Goal: Task Accomplishment & Management: Complete application form

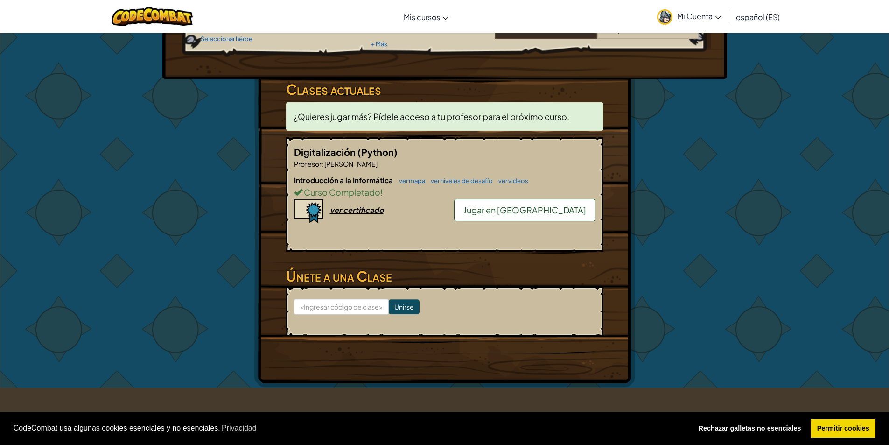
scroll to position [140, 0]
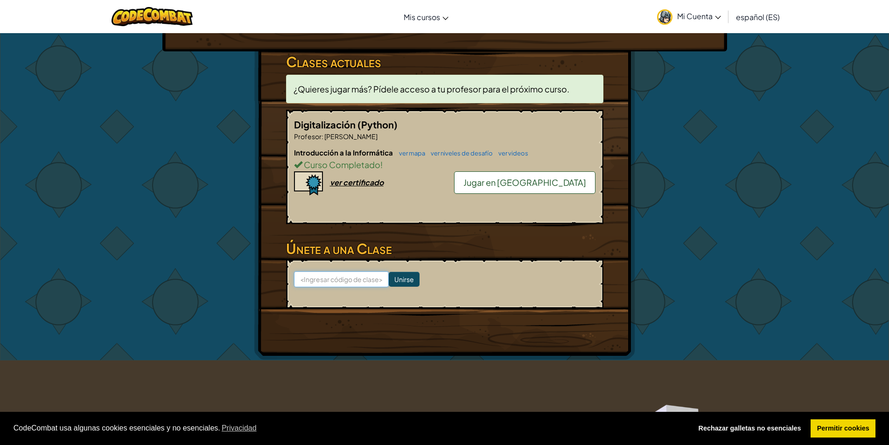
drag, startPoint x: 364, startPoint y: 279, endPoint x: 382, endPoint y: 275, distance: 19.0
click at [364, 279] on input at bounding box center [341, 279] width 95 height 16
click at [360, 279] on input at bounding box center [341, 279] width 95 height 16
paste input "LeafTodaySpell"
type input "LeafTodaySpell"
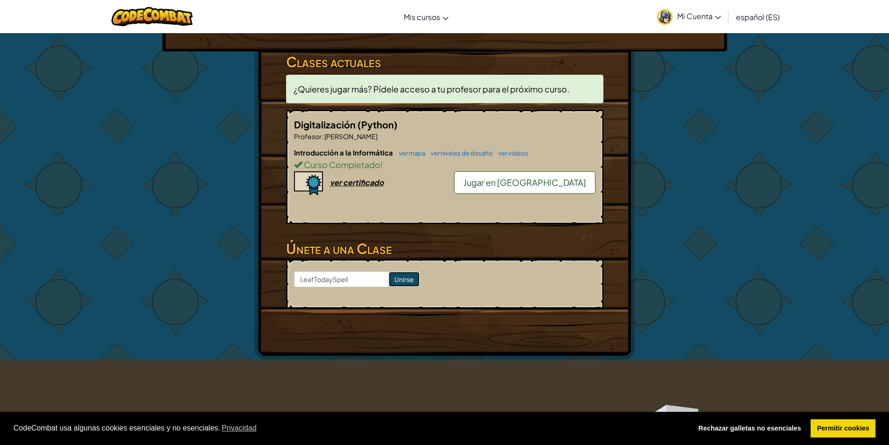
click at [401, 278] on input "Unirse" at bounding box center [404, 279] width 31 height 15
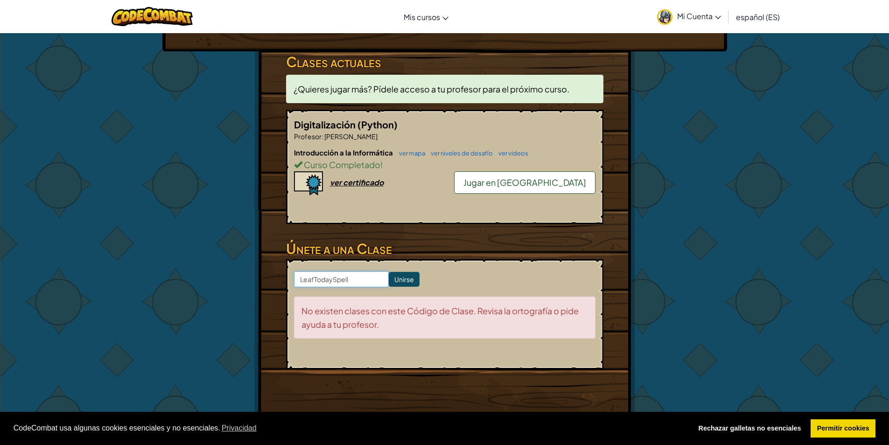
drag, startPoint x: 363, startPoint y: 279, endPoint x: 291, endPoint y: 275, distance: 72.5
click at [291, 275] on form "LeafTodaySpell Unirse No existen clases con este Código de Clase. Revisa la ort…" at bounding box center [444, 314] width 317 height 110
click at [354, 182] on font "ver certificado" at bounding box center [357, 182] width 54 height 10
click at [350, 279] on input at bounding box center [341, 279] width 95 height 16
paste input "LeafTodaySpell"
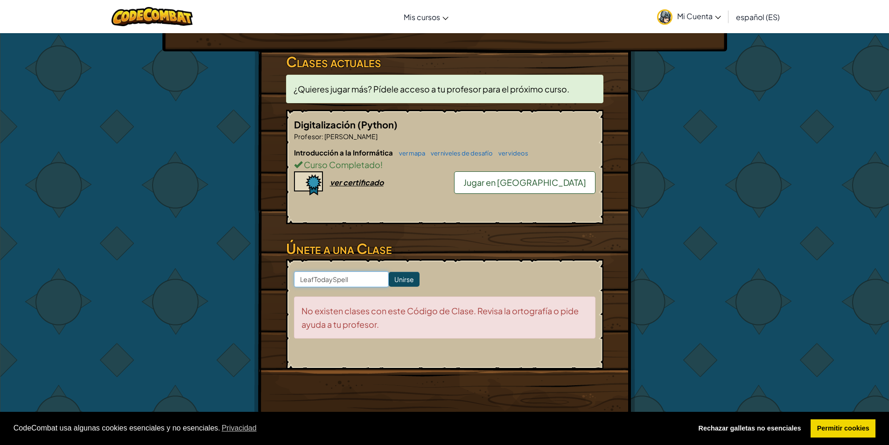
type input "LeafTodaySpell"
click at [397, 278] on input "Unirse" at bounding box center [404, 279] width 31 height 15
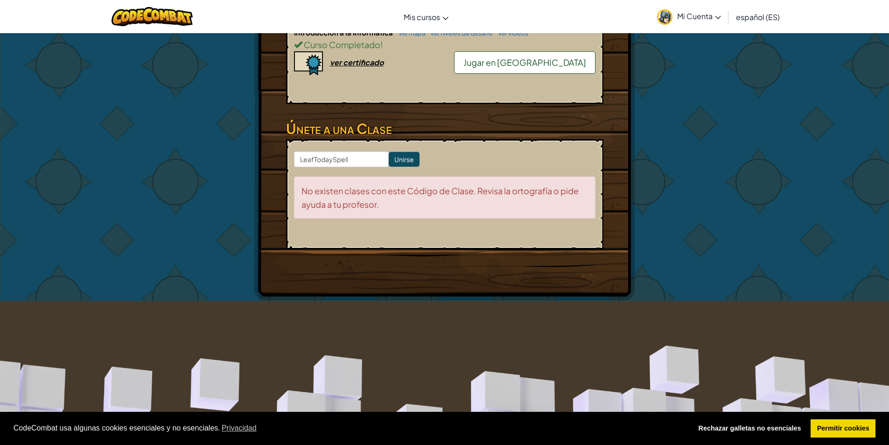
scroll to position [187, 0]
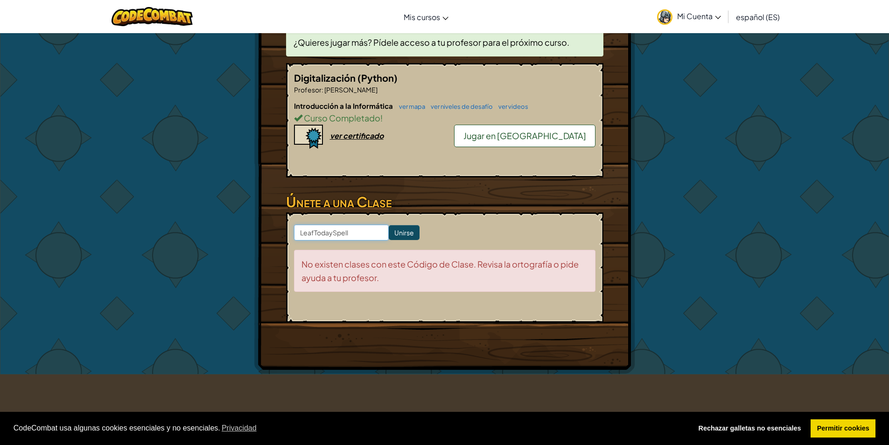
click at [356, 236] on input "LeafTodaySpell" at bounding box center [341, 233] width 95 height 16
drag, startPoint x: 366, startPoint y: 232, endPoint x: 287, endPoint y: 235, distance: 79.4
click at [287, 235] on form "LeafTodaySpell Unirse No existen clases con este Código de Clase. Revisa la ort…" at bounding box center [444, 267] width 317 height 110
paste input "LeafTodaySpell"
type input "LeafTodaySpell"
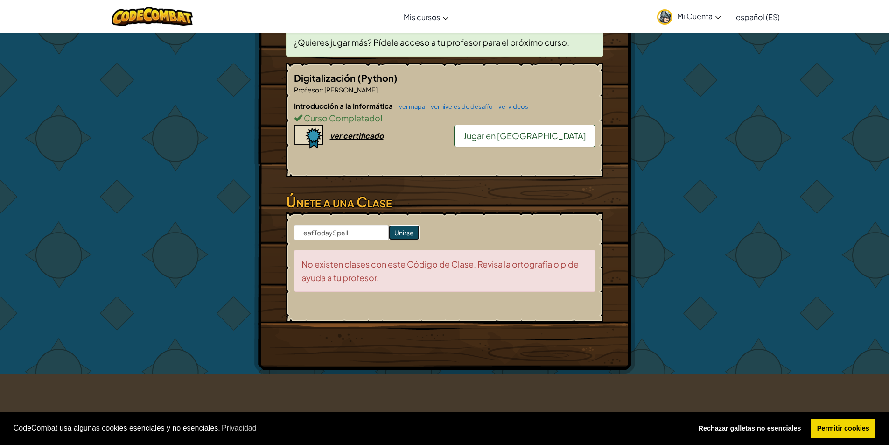
click at [402, 230] on input "Unirse" at bounding box center [404, 232] width 31 height 15
click at [394, 231] on input "Unirse" at bounding box center [404, 232] width 31 height 15
click at [398, 228] on input "Unirse" at bounding box center [404, 232] width 31 height 15
click at [359, 226] on input "LeafTodaySpell" at bounding box center [341, 233] width 95 height 16
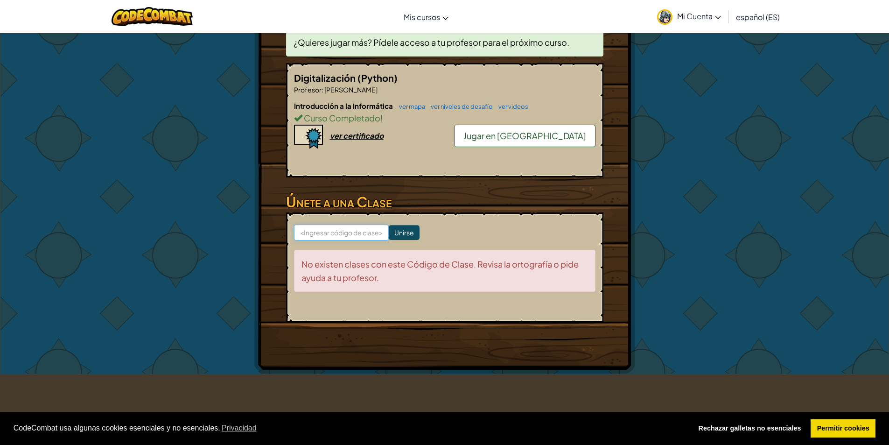
paste input "LeafTodaySpell"
type input "LeafTodaySpell"
click at [397, 228] on input "Unirse" at bounding box center [404, 232] width 31 height 15
click at [366, 222] on form "LeafTodaySpell Unirse No existen clases con este Código de Clase. Revisa la ort…" at bounding box center [444, 267] width 317 height 110
click at [363, 232] on input "LeafTodaySpell" at bounding box center [341, 233] width 95 height 16
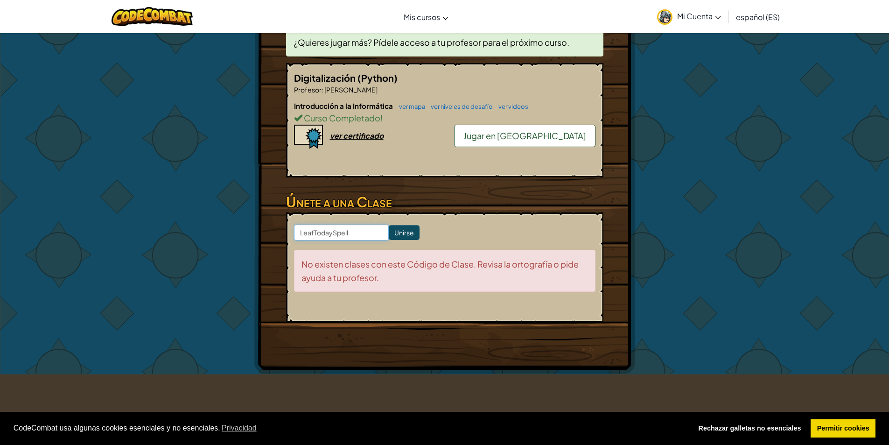
click at [363, 232] on input "LeafTodaySpell" at bounding box center [341, 233] width 95 height 16
paste input "LeafTodaySpell"
type input "LeafTodaySpell"
click at [403, 226] on input "Unirse" at bounding box center [404, 232] width 31 height 15
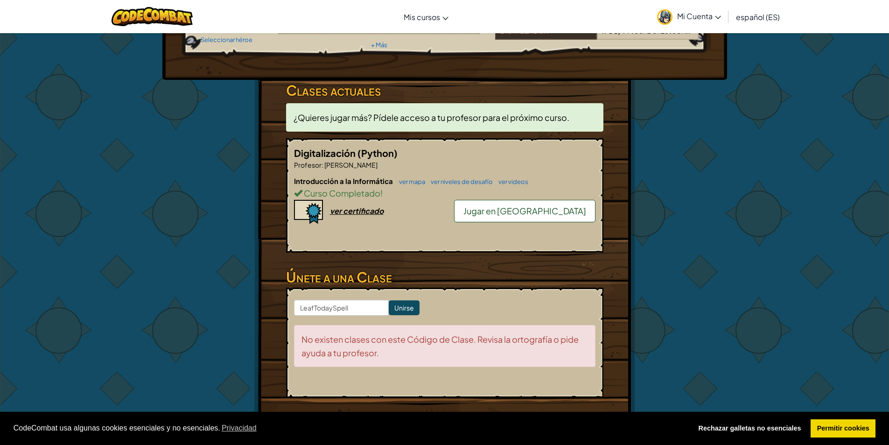
scroll to position [233, 0]
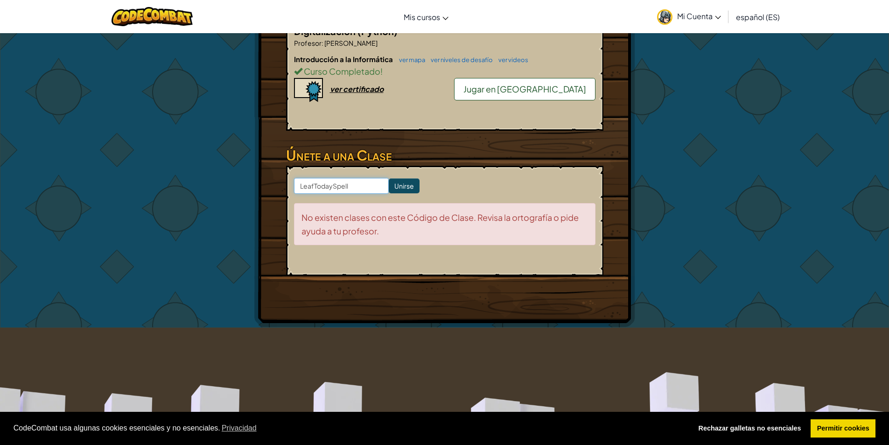
click at [358, 187] on input "LeafTodaySpell" at bounding box center [341, 186] width 95 height 16
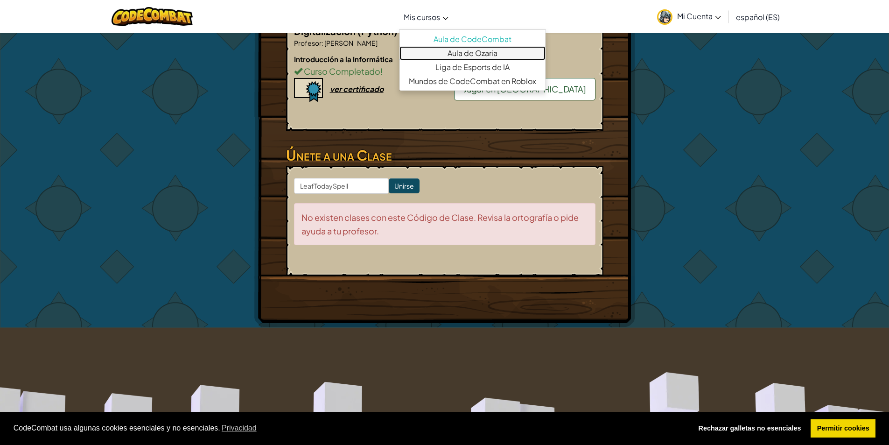
click at [464, 52] on font "Aula de Ozaria" at bounding box center [473, 53] width 50 height 10
